Goal: Information Seeking & Learning: Learn about a topic

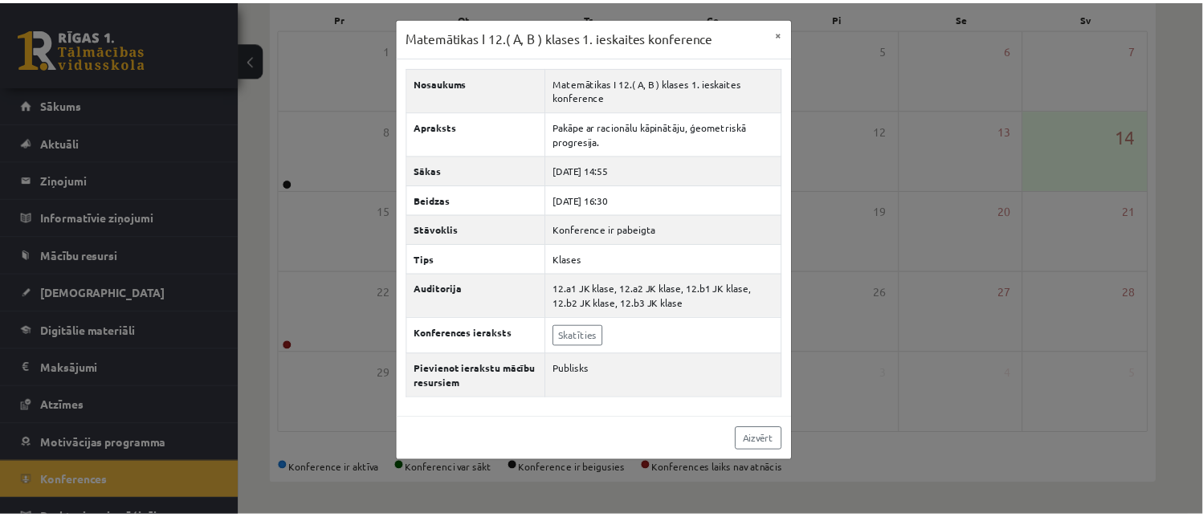
scroll to position [21, 0]
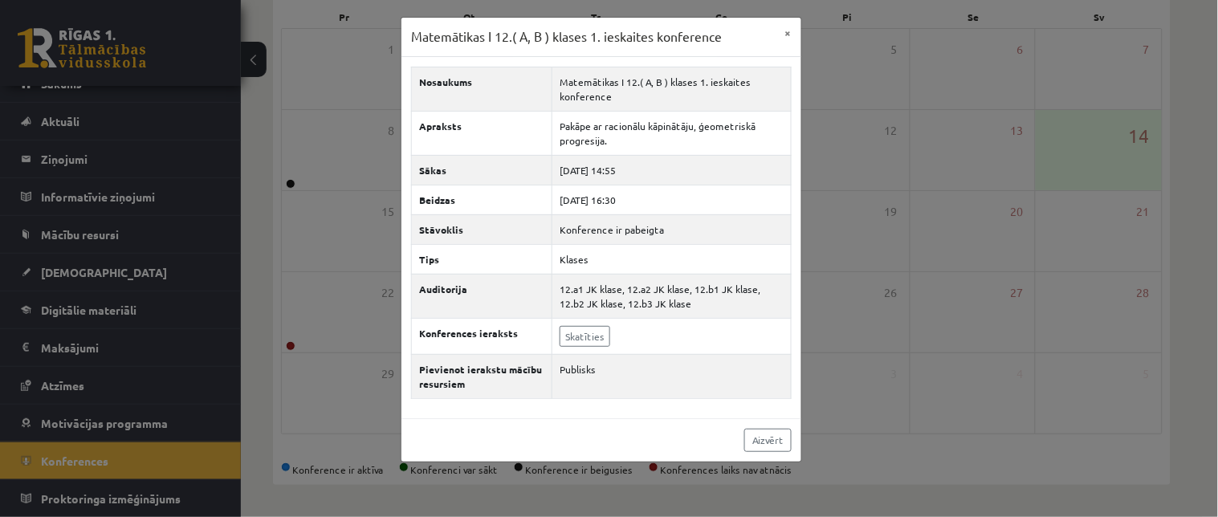
click at [925, 250] on div "Matemātikas I 12.( A, B ) klases 1. ieskaites konference × Nosaukums Matemātika…" at bounding box center [609, 258] width 1218 height 517
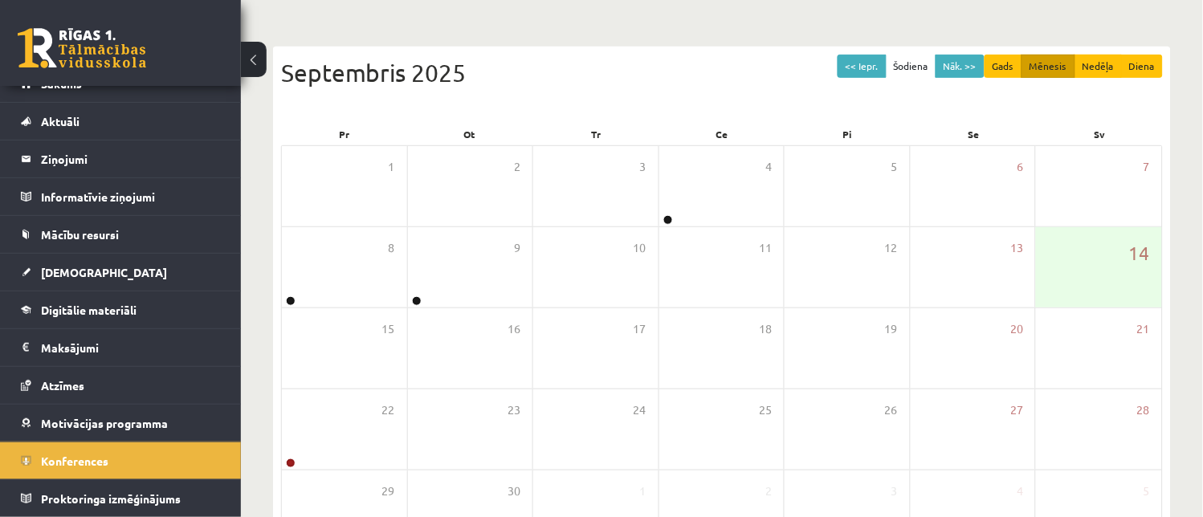
scroll to position [107, 0]
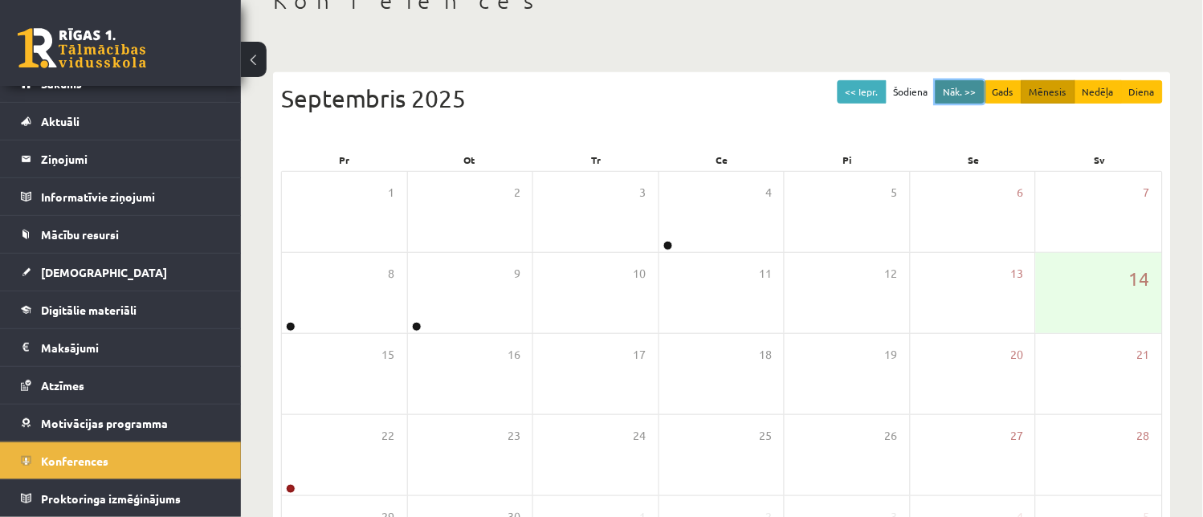
click at [953, 85] on button "Nāk. >>" at bounding box center [959, 91] width 49 height 23
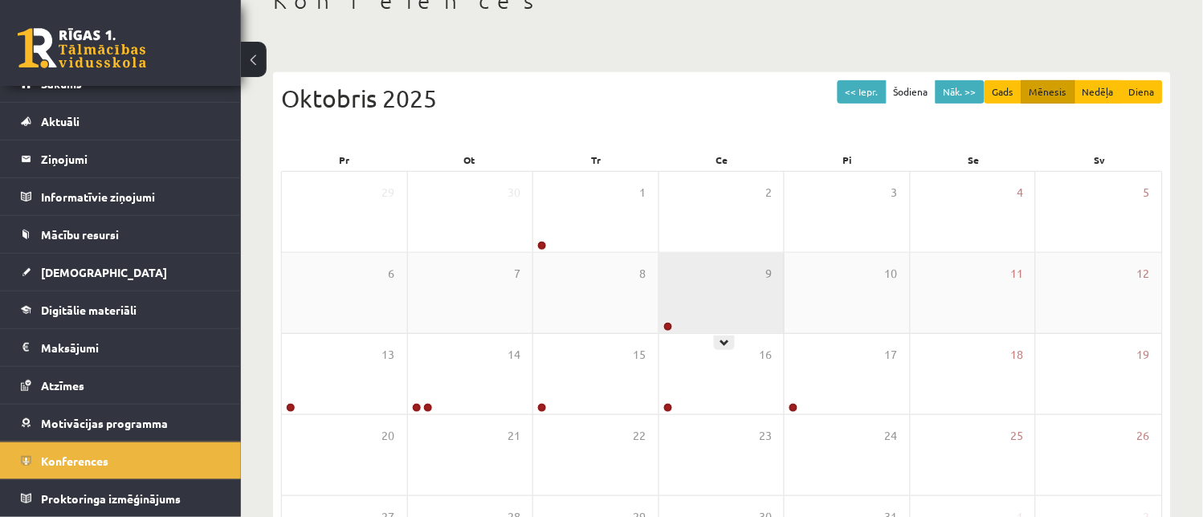
click at [723, 310] on div "9" at bounding box center [721, 293] width 125 height 80
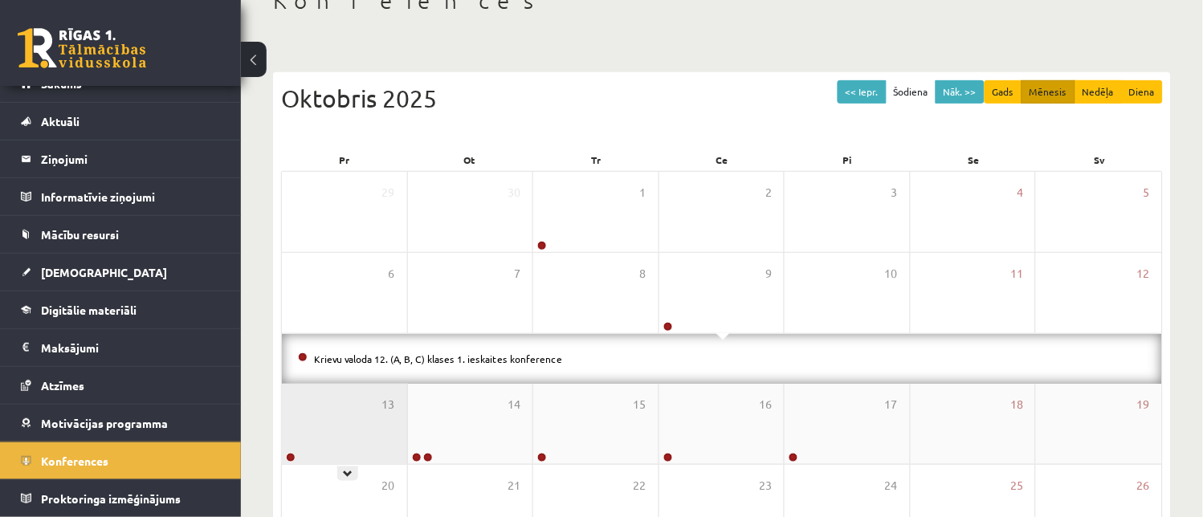
click at [351, 440] on div "13" at bounding box center [344, 424] width 125 height 80
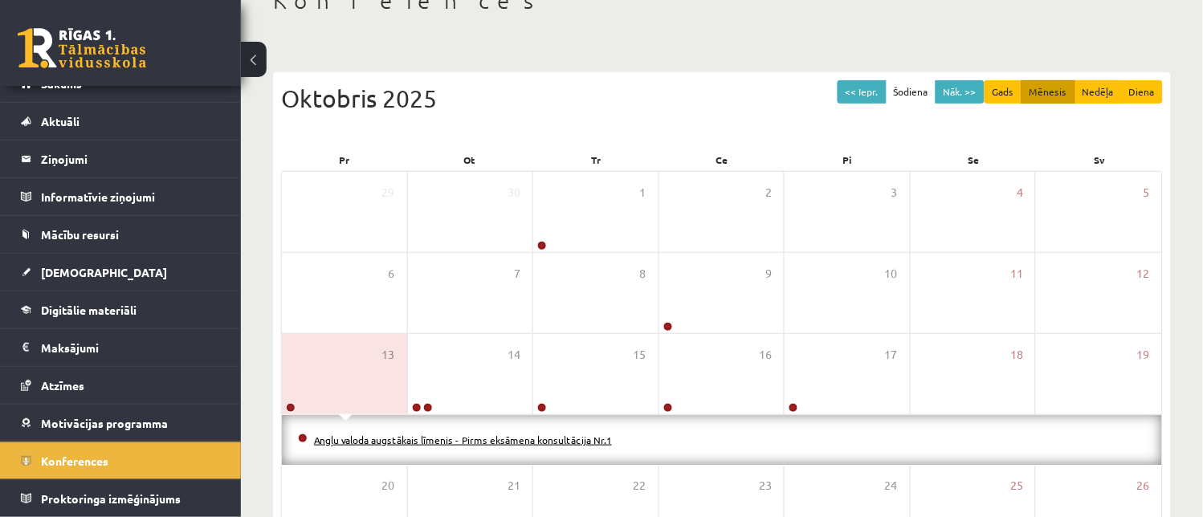
click at [356, 440] on link "Angļu valoda augstākais līmenis - Pirms eksāmena konsultācija Nr.1" at bounding box center [463, 440] width 298 height 13
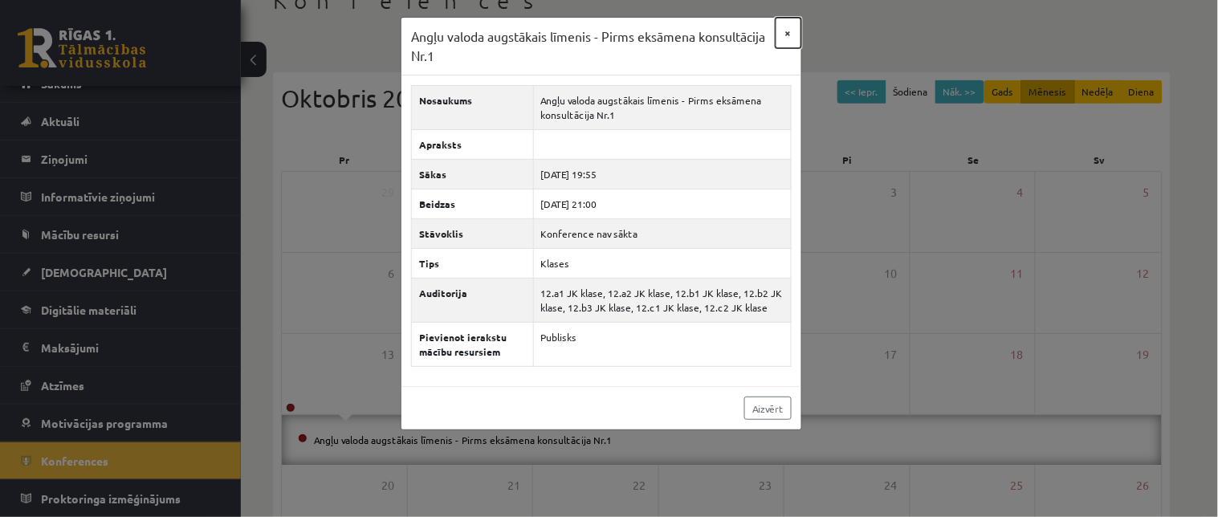
click at [789, 22] on button "×" at bounding box center [789, 33] width 26 height 31
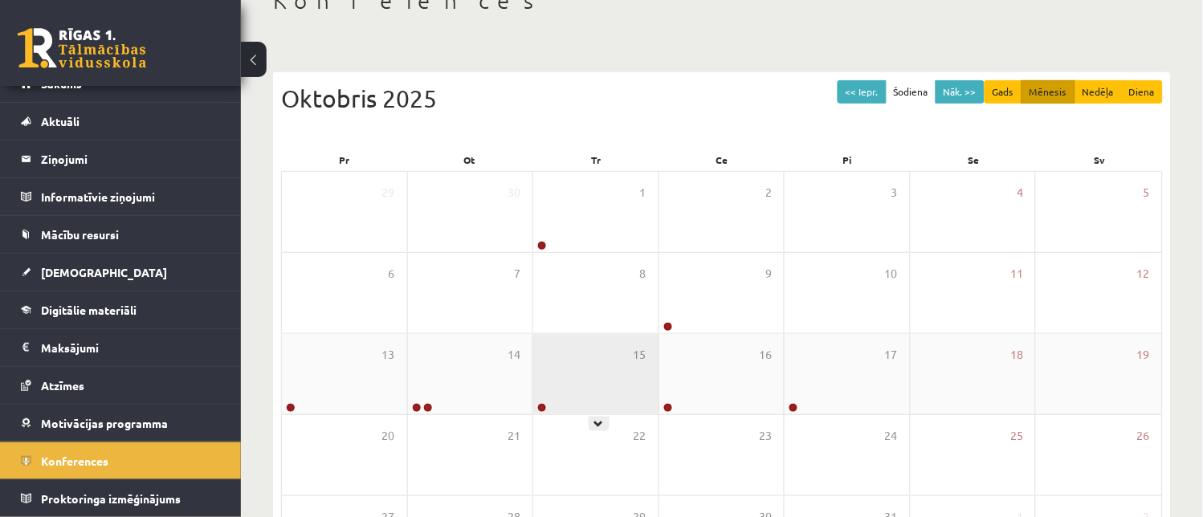
click at [548, 368] on div "15" at bounding box center [595, 374] width 125 height 80
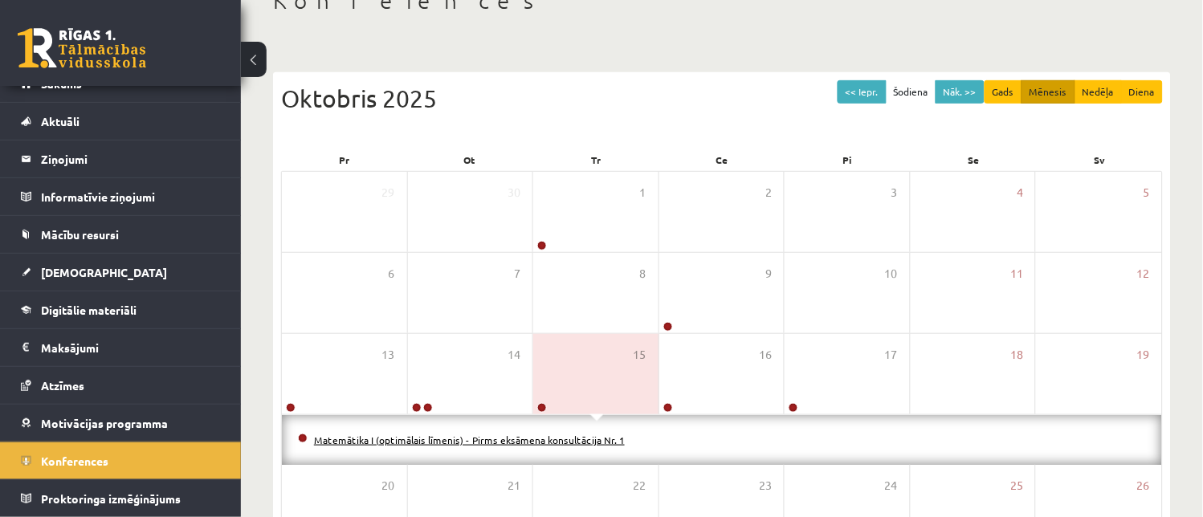
click at [543, 440] on link "Matemātika I (optimālais līmenis) - Pirms eksāmena konsultācija Nr. 1" at bounding box center [469, 440] width 311 height 13
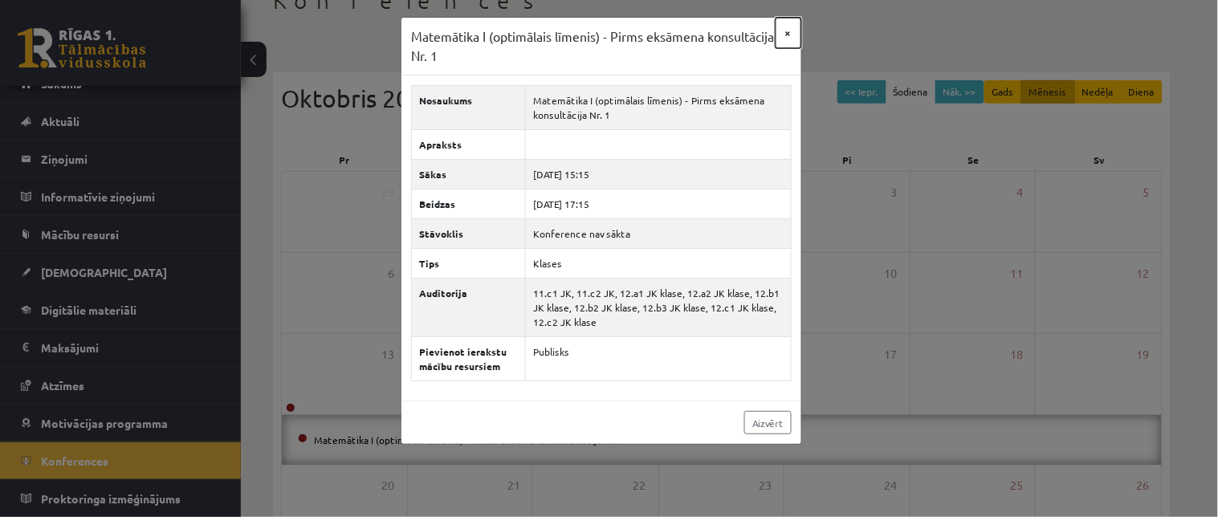
click at [792, 35] on button "×" at bounding box center [789, 33] width 26 height 31
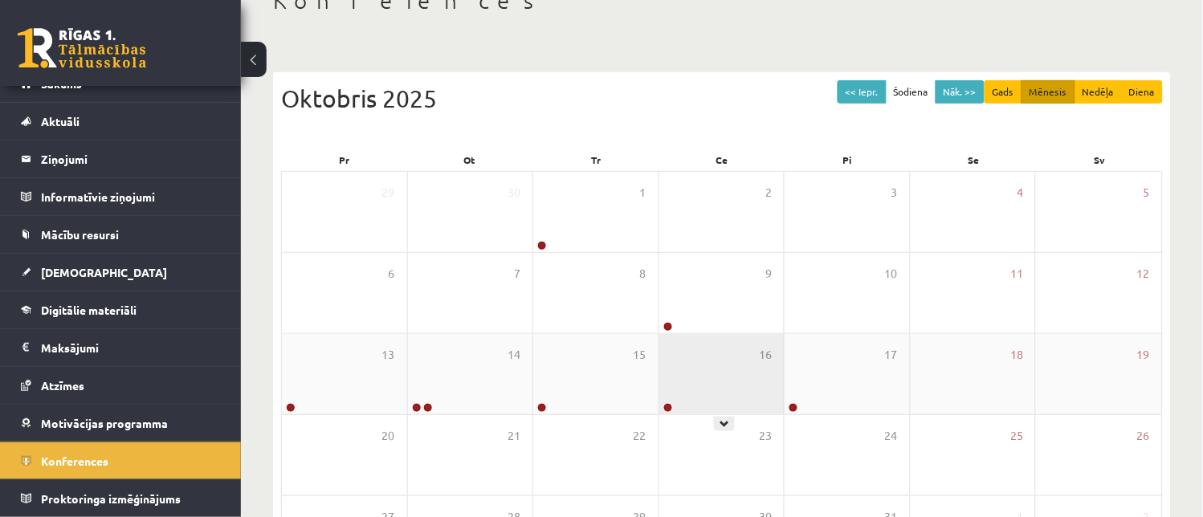
click at [708, 394] on div "16" at bounding box center [721, 374] width 125 height 80
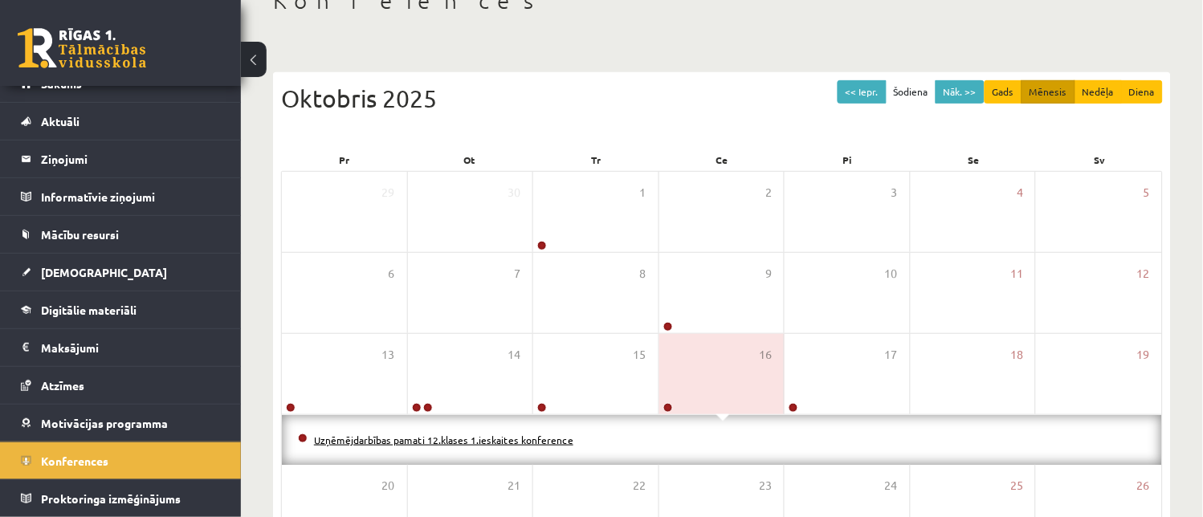
click at [538, 440] on link "Uzņēmējdarbības pamati 12.klases 1.ieskaites konference" at bounding box center [443, 440] width 259 height 13
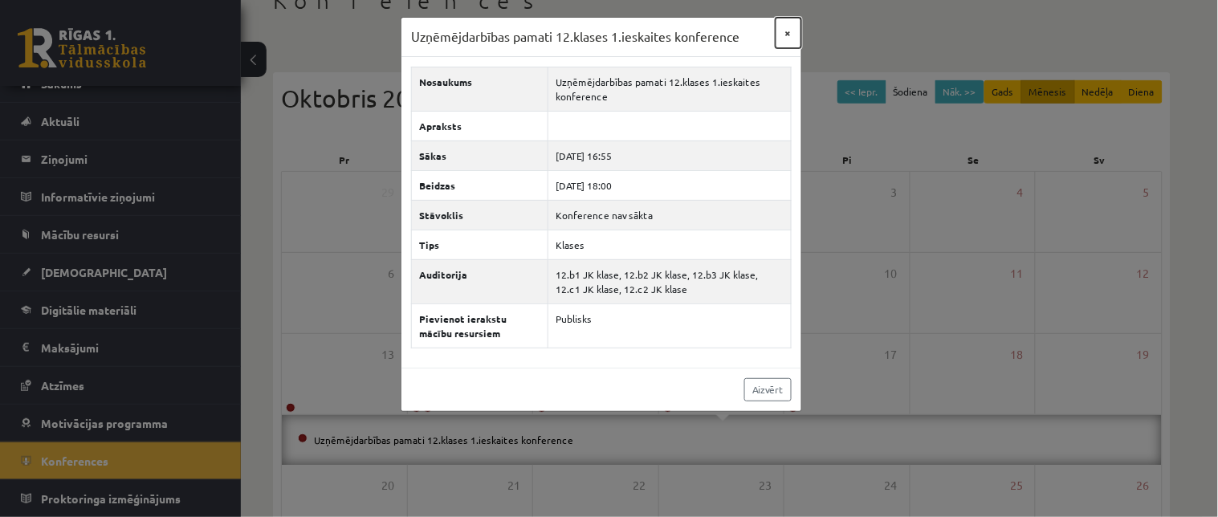
click at [782, 35] on button "×" at bounding box center [789, 33] width 26 height 31
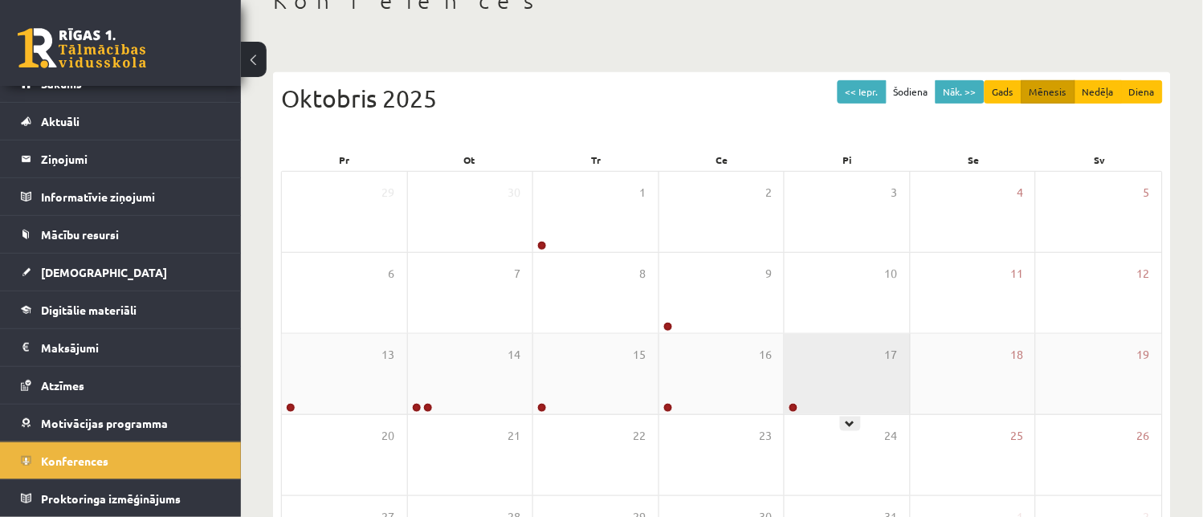
click at [849, 397] on div "17" at bounding box center [846, 374] width 125 height 80
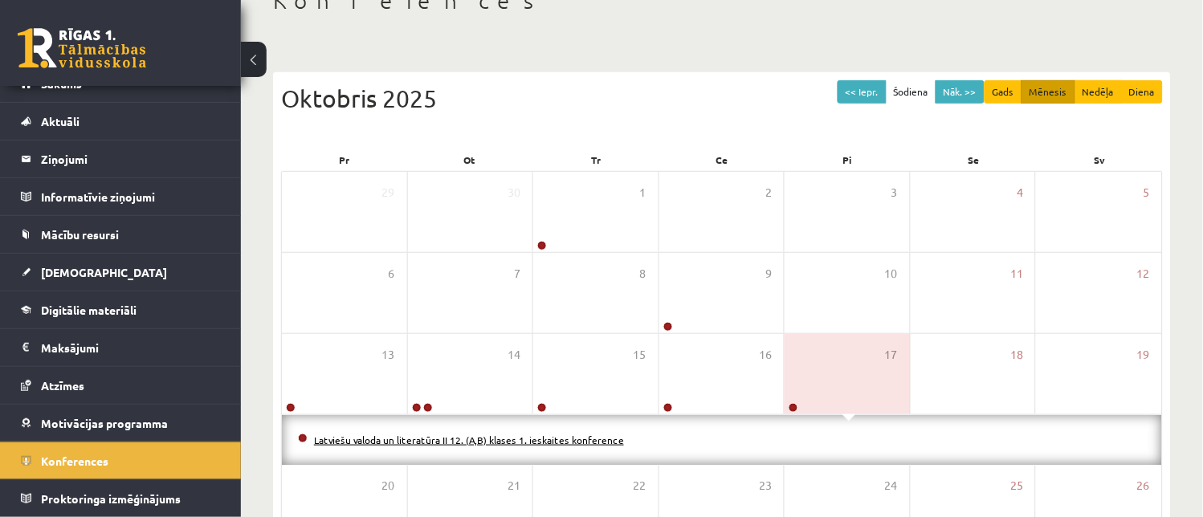
click at [523, 437] on link "Latviešu valoda un literatūra II 12. (A,B) klases 1. ieskaites konference" at bounding box center [469, 440] width 310 height 13
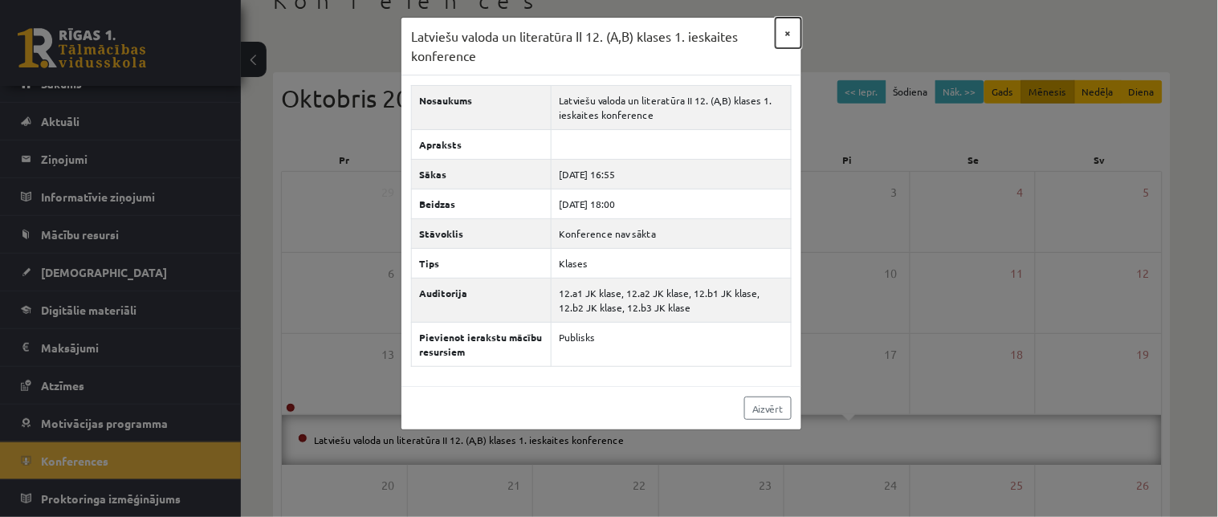
click at [790, 35] on button "×" at bounding box center [789, 33] width 26 height 31
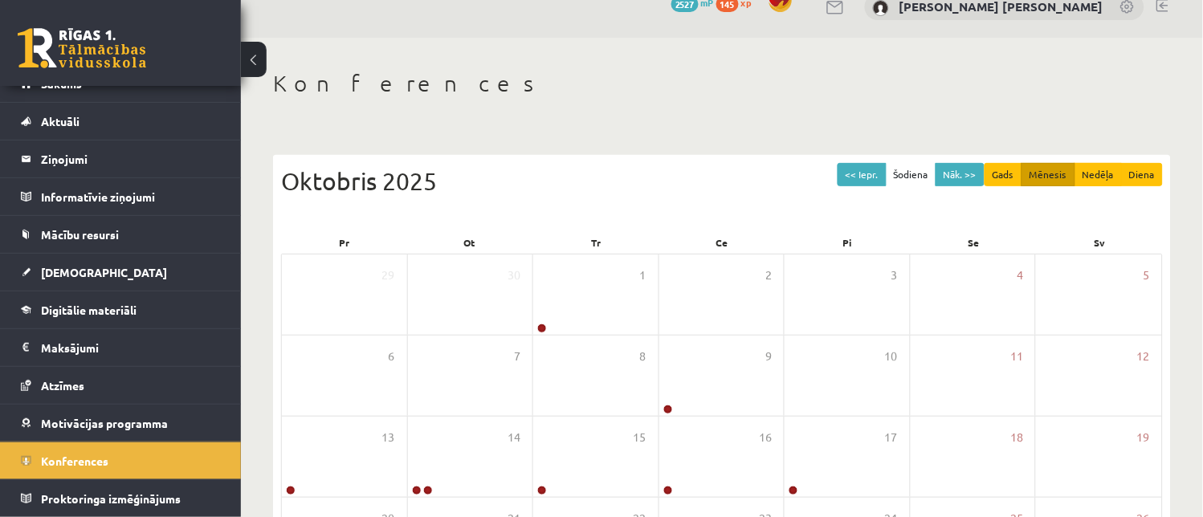
scroll to position [11, 0]
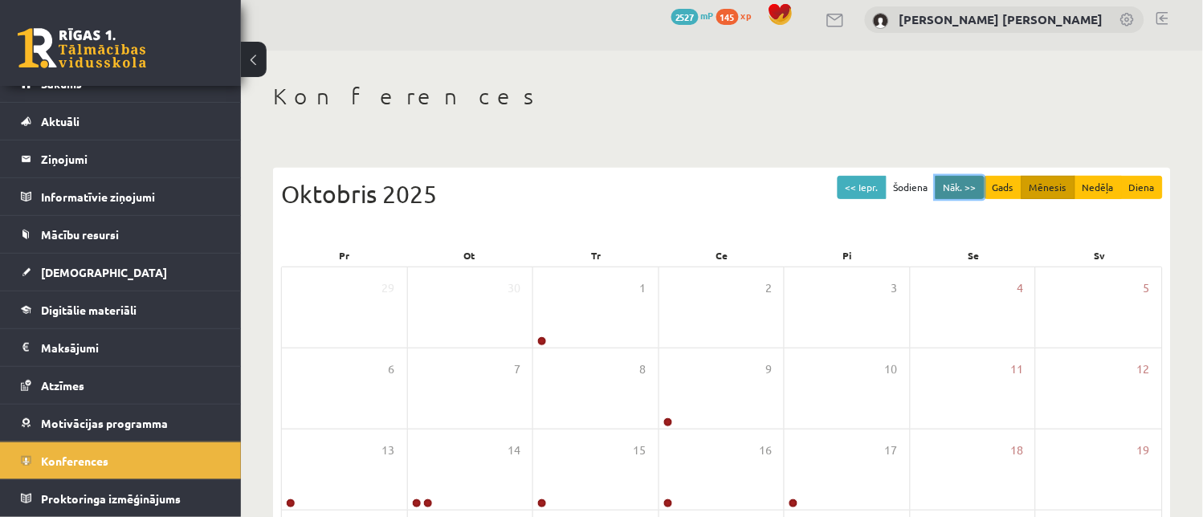
click at [963, 181] on button "Nāk. >>" at bounding box center [959, 187] width 49 height 23
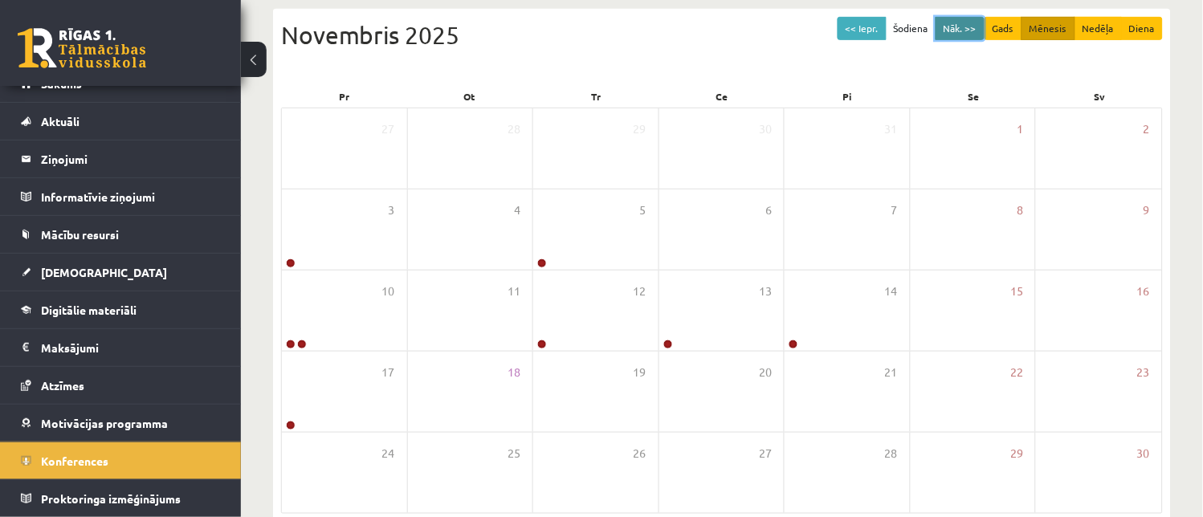
scroll to position [154, 0]
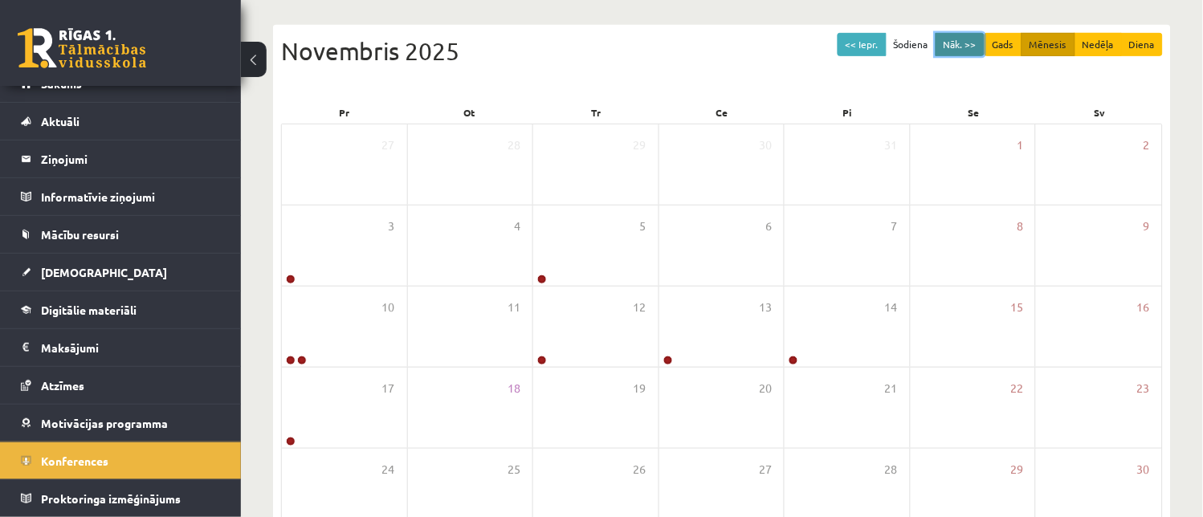
click at [957, 37] on button "Nāk. >>" at bounding box center [959, 44] width 49 height 23
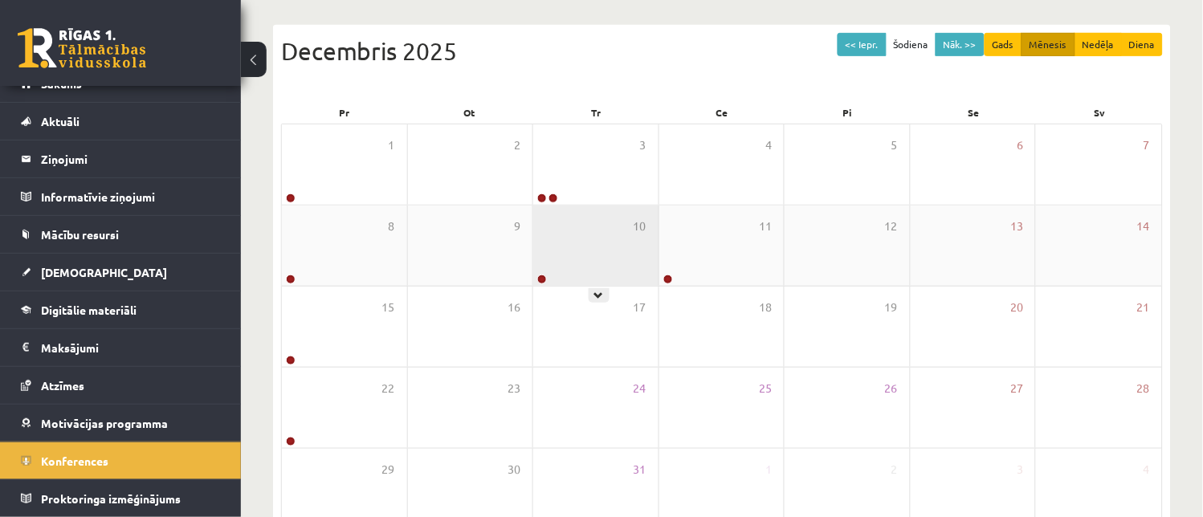
click at [580, 244] on div "10" at bounding box center [595, 246] width 125 height 80
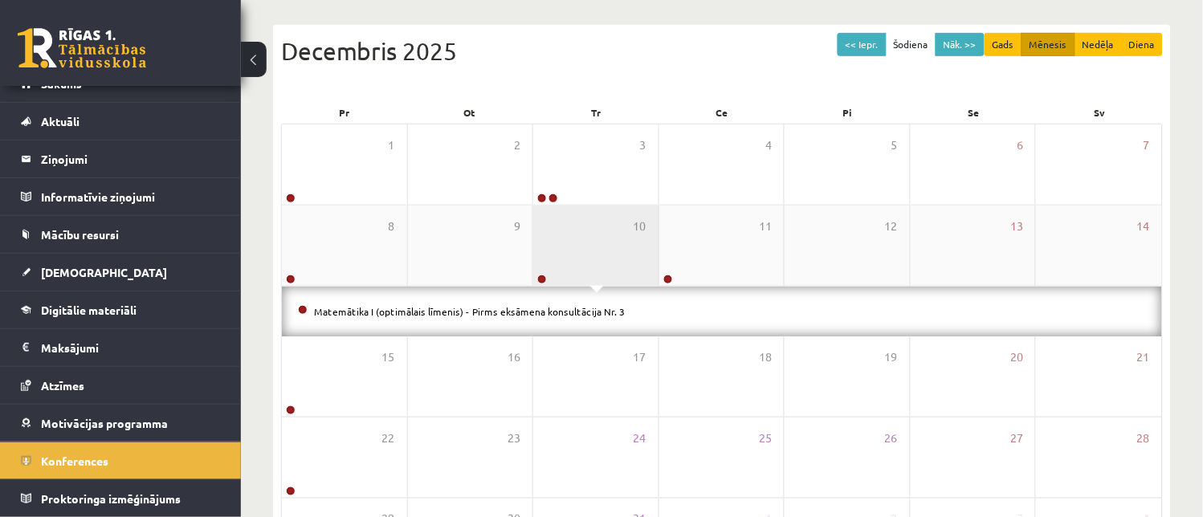
click at [613, 241] on div "10" at bounding box center [595, 246] width 125 height 80
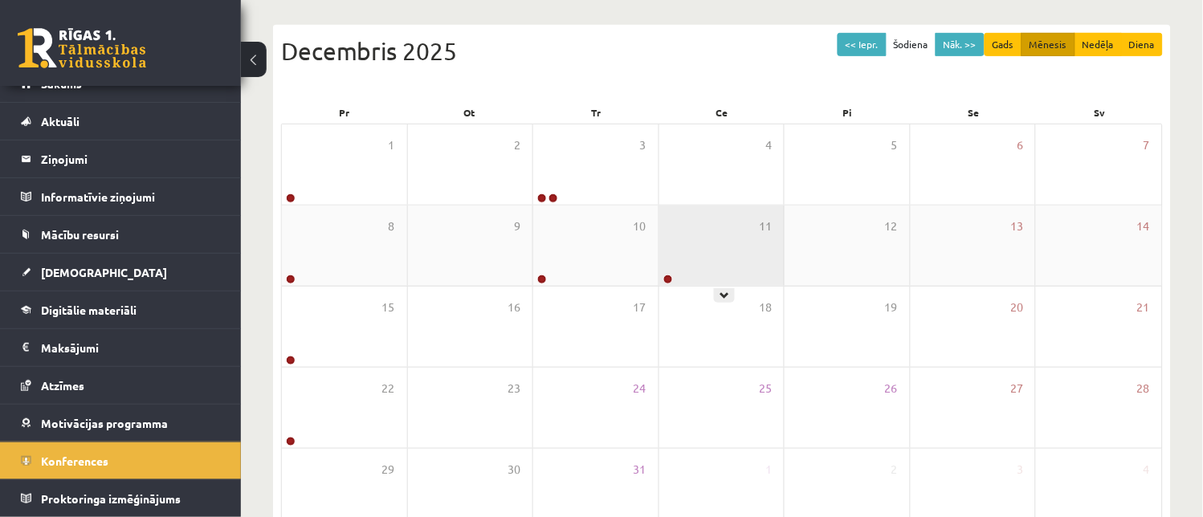
click at [723, 226] on div "11" at bounding box center [721, 246] width 125 height 80
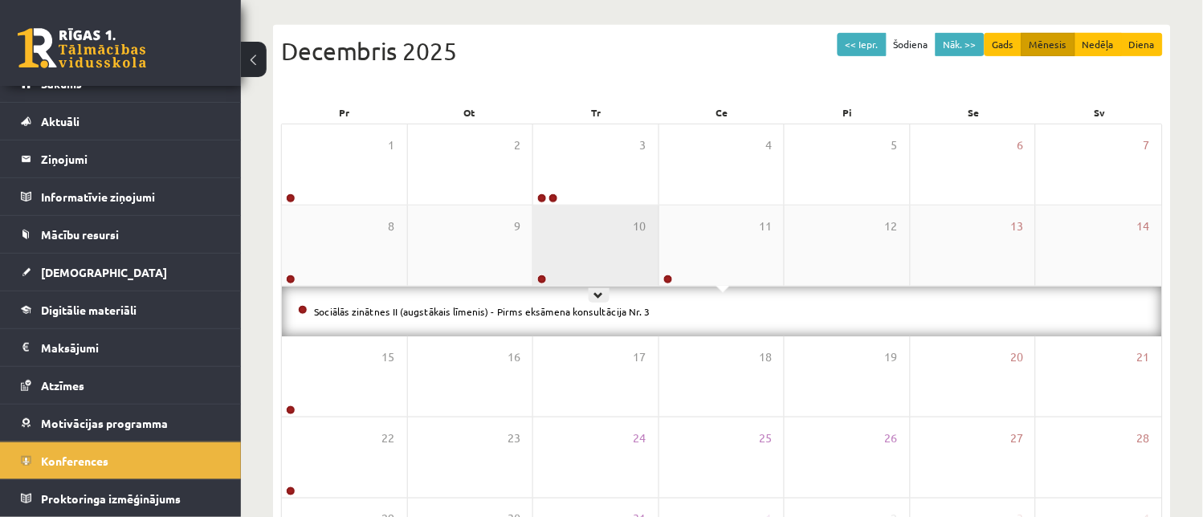
click at [598, 243] on div "10" at bounding box center [595, 246] width 125 height 80
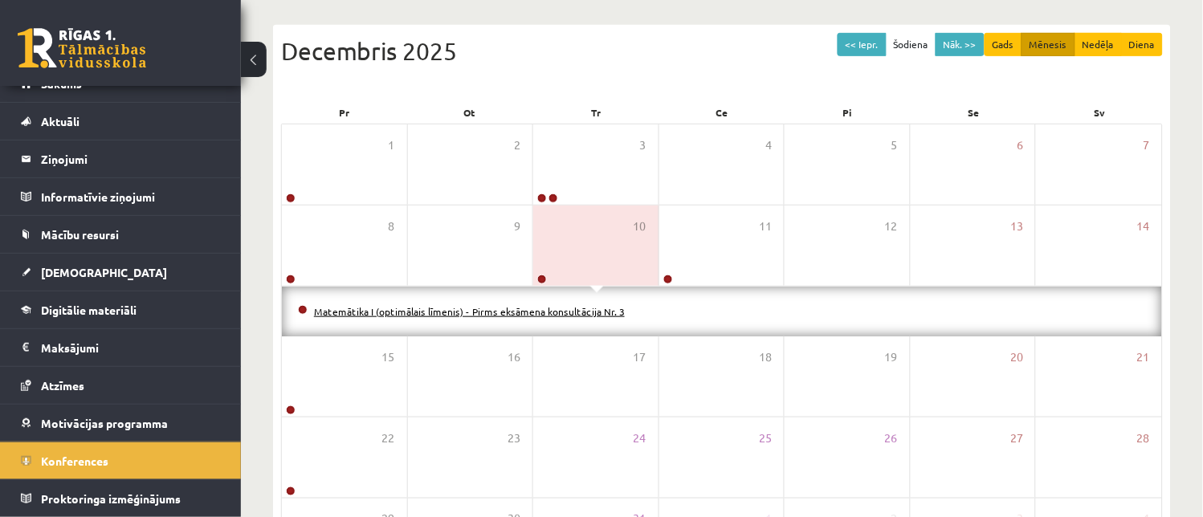
click at [498, 315] on link "Matemātika I (optimālais līmenis) - Pirms eksāmena konsultācija Nr. 3" at bounding box center [469, 311] width 311 height 13
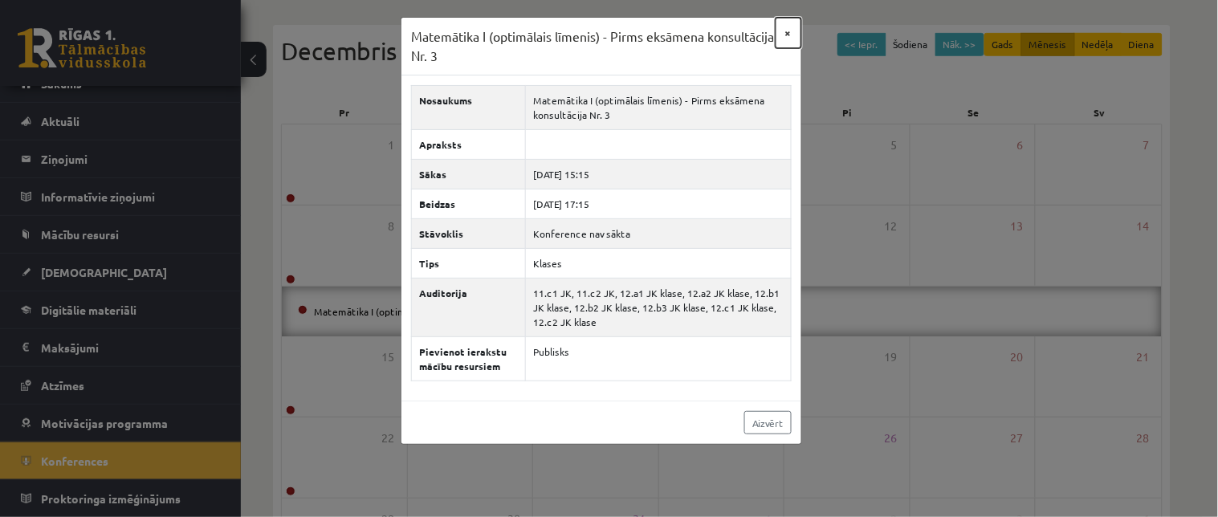
click at [785, 35] on button "×" at bounding box center [789, 33] width 26 height 31
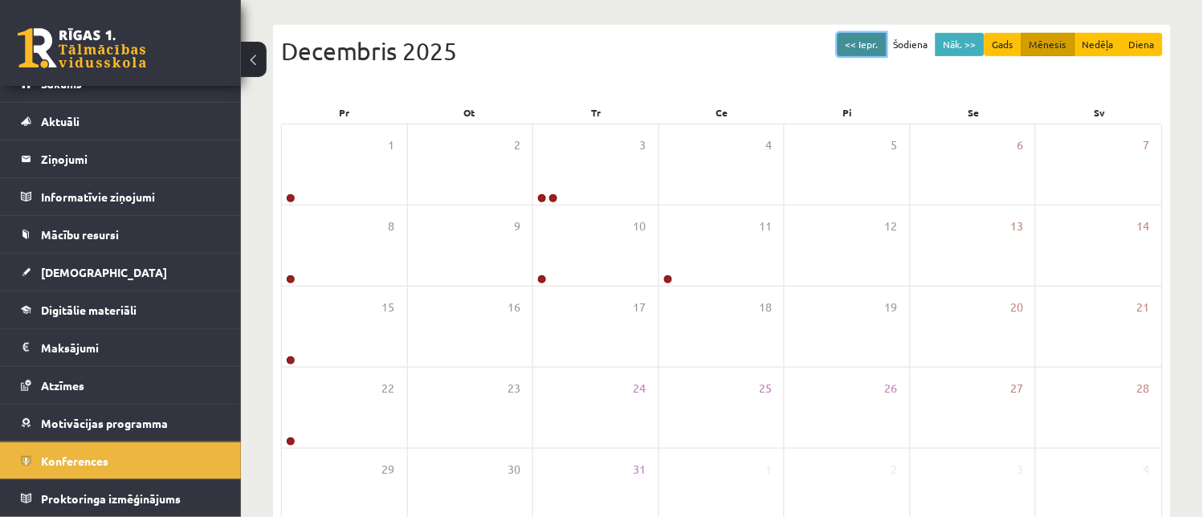
click at [861, 43] on button "<< Iepr." at bounding box center [861, 44] width 49 height 23
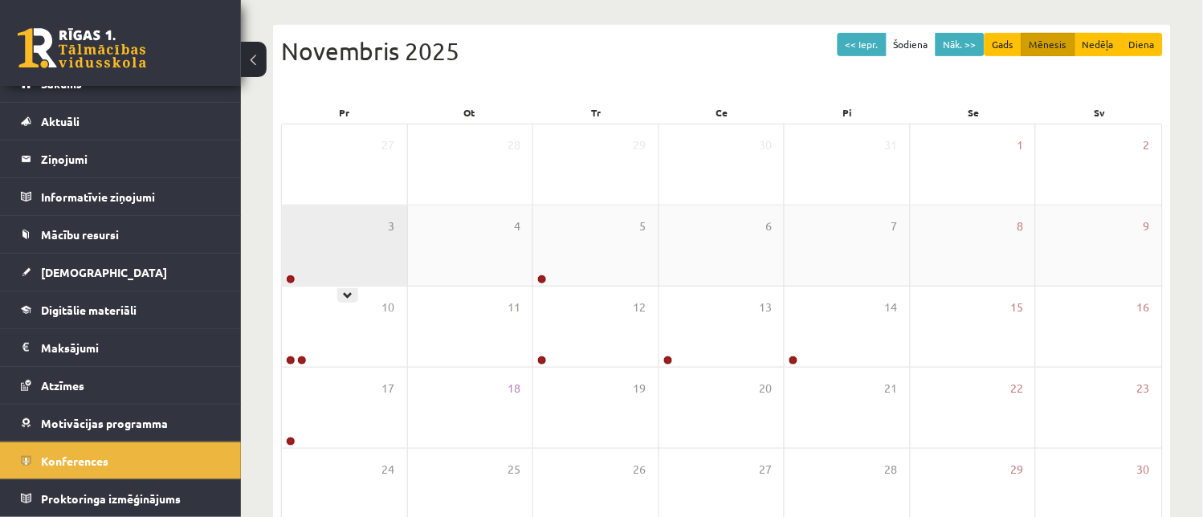
click at [373, 268] on div "3" at bounding box center [344, 246] width 125 height 80
